Goal: Find contact information: Find contact information

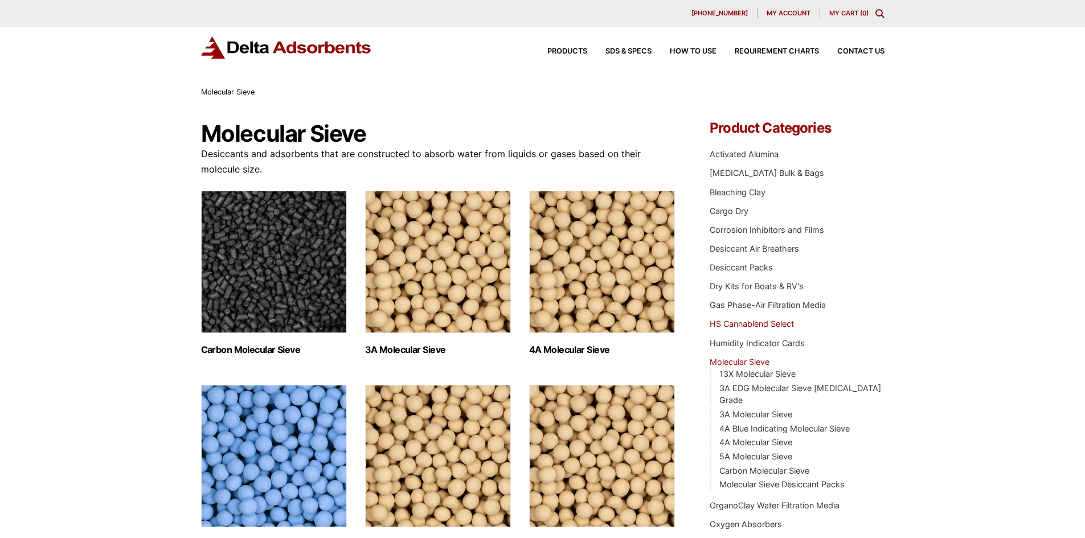
click at [754, 326] on link "HS Cannablend Select" at bounding box center [751, 324] width 84 height 10
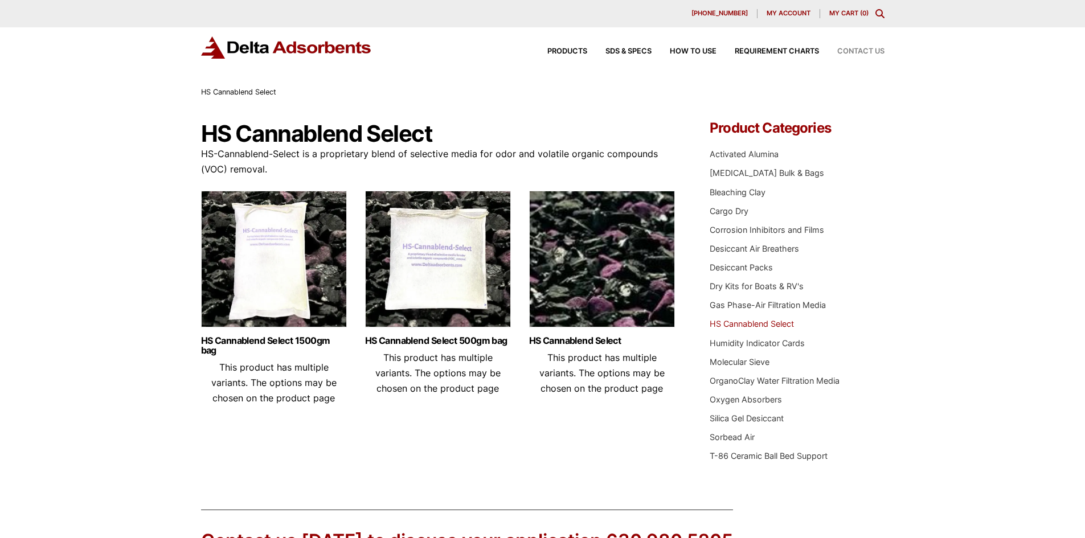
click at [870, 48] on span "Contact Us" at bounding box center [860, 51] width 47 height 7
